Goal: Check status: Check status

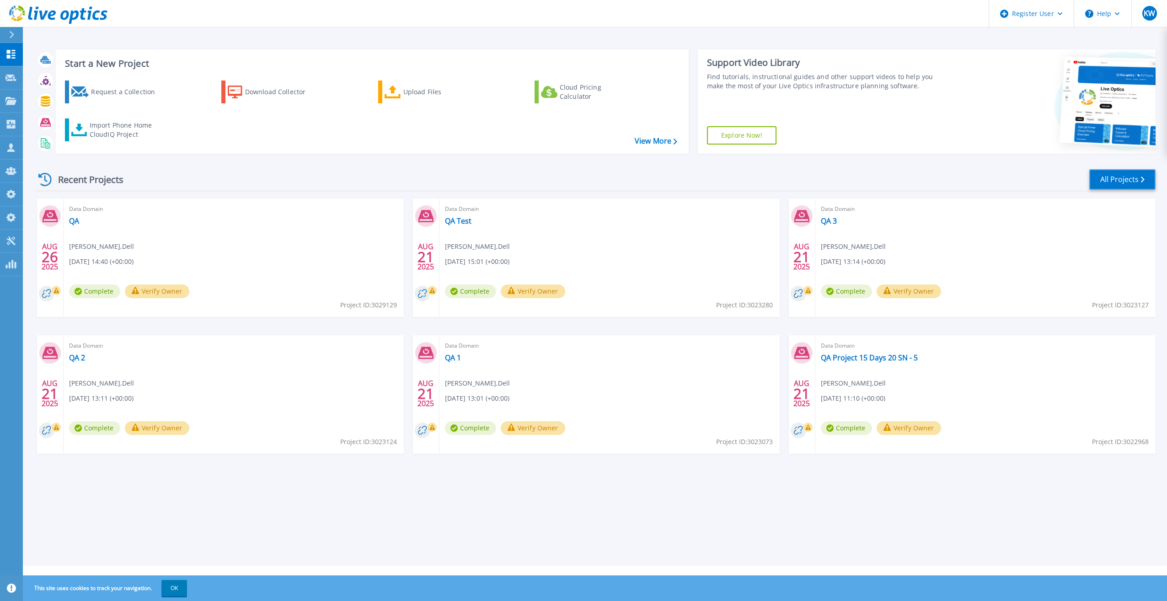
click at [1110, 180] on link "All Projects" at bounding box center [1122, 179] width 66 height 21
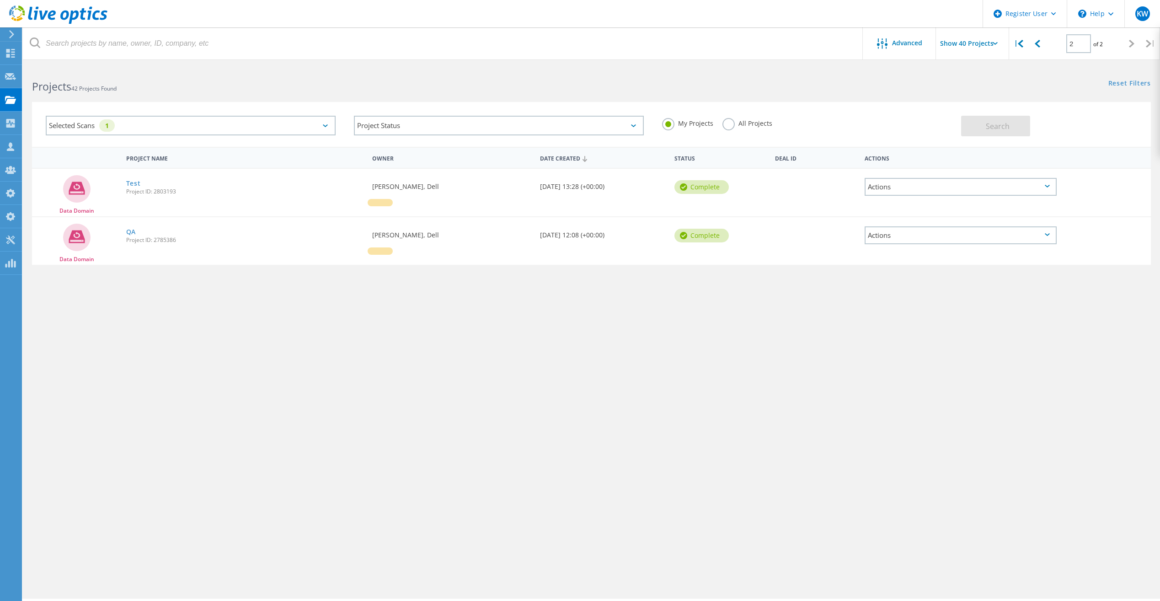
click at [725, 122] on label "All Projects" at bounding box center [748, 122] width 50 height 9
click at [0, 0] on input "All Projects" at bounding box center [0, 0] width 0 height 0
click at [320, 127] on div "Selected Scans 1" at bounding box center [191, 126] width 290 height 20
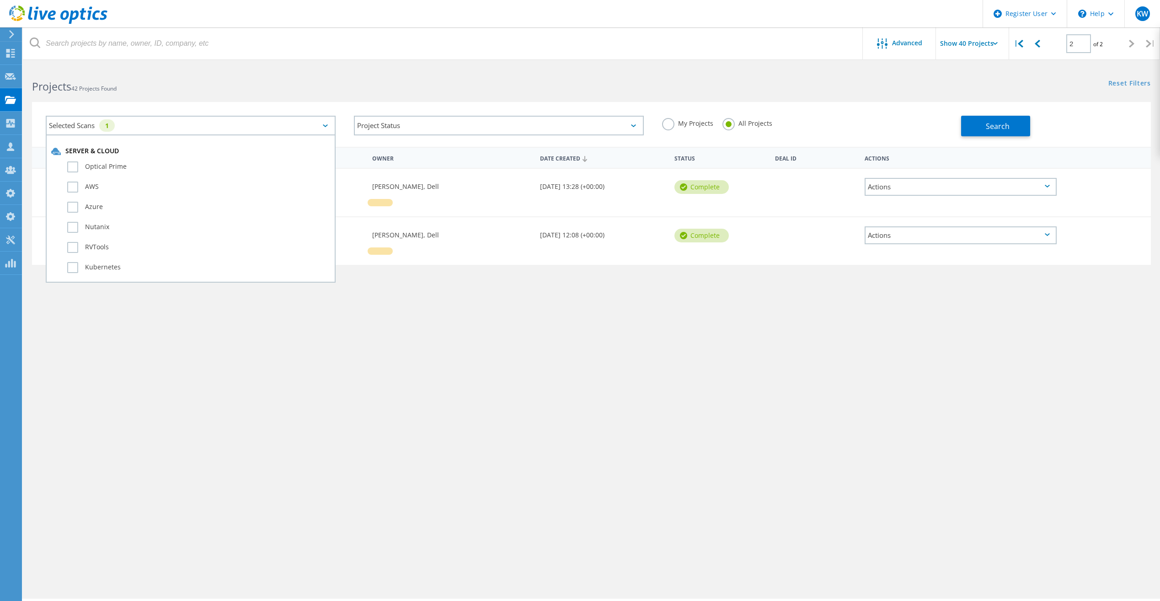
click at [446, 98] on div "Selected Scans 1 Server & Cloud Optical Prime AWS Azure Nutanix RVTools Kuberne…" at bounding box center [591, 119] width 1137 height 56
click at [1027, 136] on div "Selected Scans 1 Project Status In Progress Complete Published Anonymous Archiv…" at bounding box center [591, 124] width 1119 height 45
click at [1039, 47] on icon at bounding box center [1037, 44] width 5 height 8
type input "1"
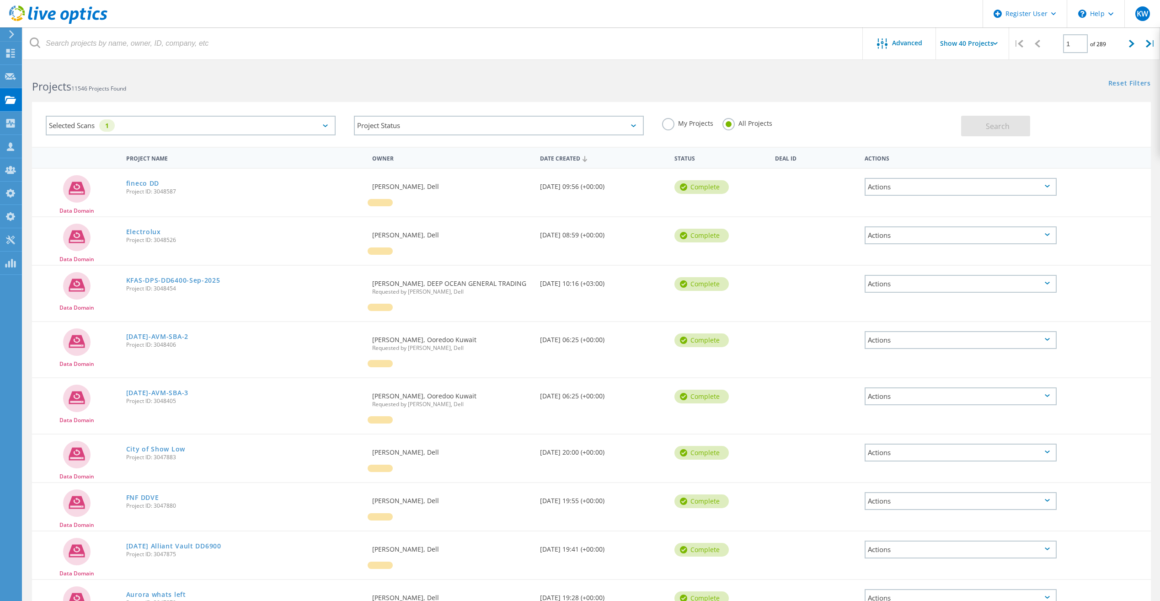
click at [660, 125] on div "My Projects All Projects" at bounding box center [807, 124] width 308 height 34
click at [662, 125] on div "My Projects All Projects" at bounding box center [807, 124] width 308 height 34
click at [671, 124] on label "My Projects" at bounding box center [687, 122] width 51 height 9
click at [0, 0] on input "My Projects" at bounding box center [0, 0] width 0 height 0
click at [1010, 128] on button "Search" at bounding box center [995, 126] width 69 height 21
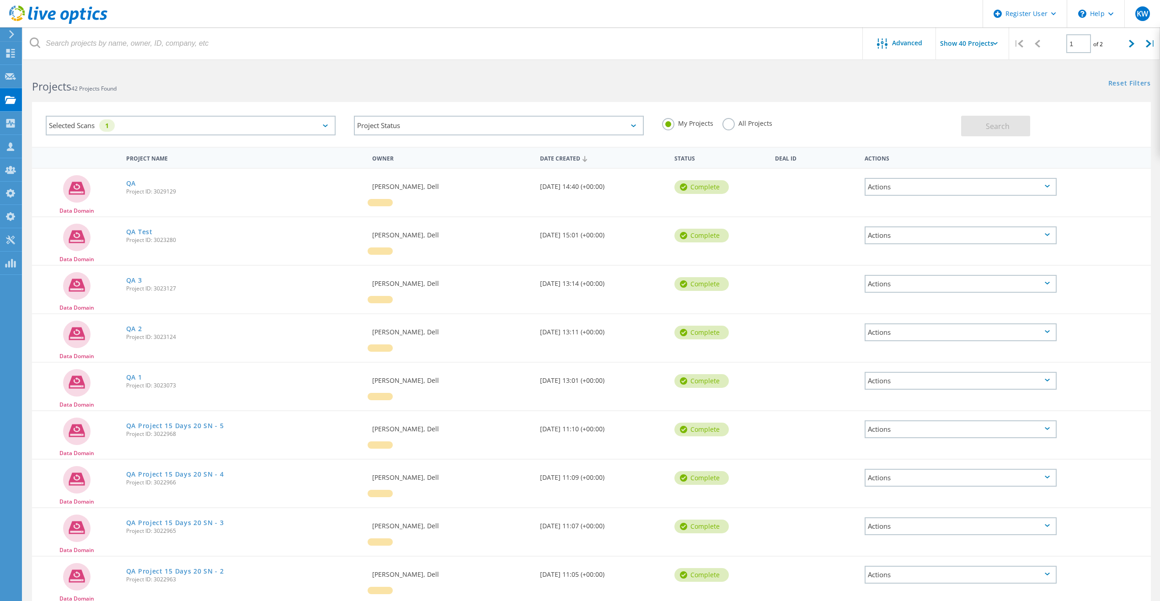
click at [735, 128] on div "All Projects" at bounding box center [748, 124] width 50 height 13
click at [729, 126] on label "All Projects" at bounding box center [748, 122] width 50 height 9
click at [0, 0] on input "All Projects" at bounding box center [0, 0] width 0 height 0
click at [976, 128] on button "Search" at bounding box center [995, 126] width 69 height 21
